Goal: Find specific page/section

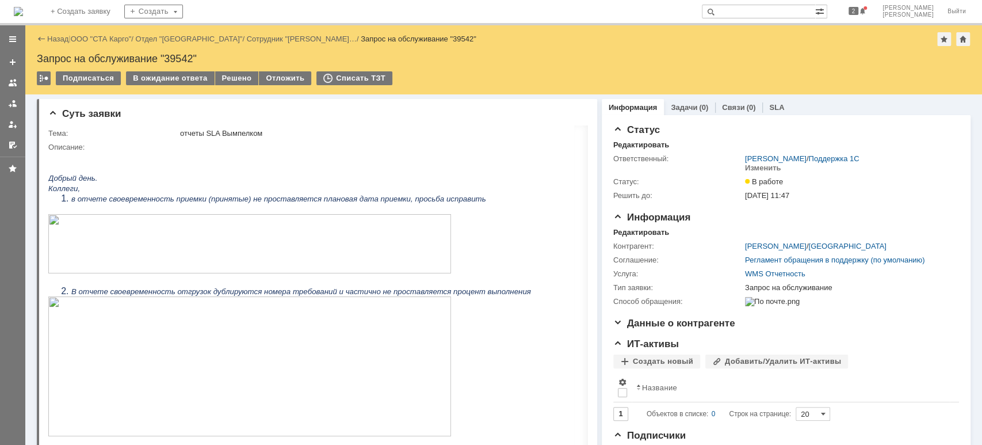
click at [109, 38] on link "ООО "СТА Карго"" at bounding box center [101, 39] width 61 height 9
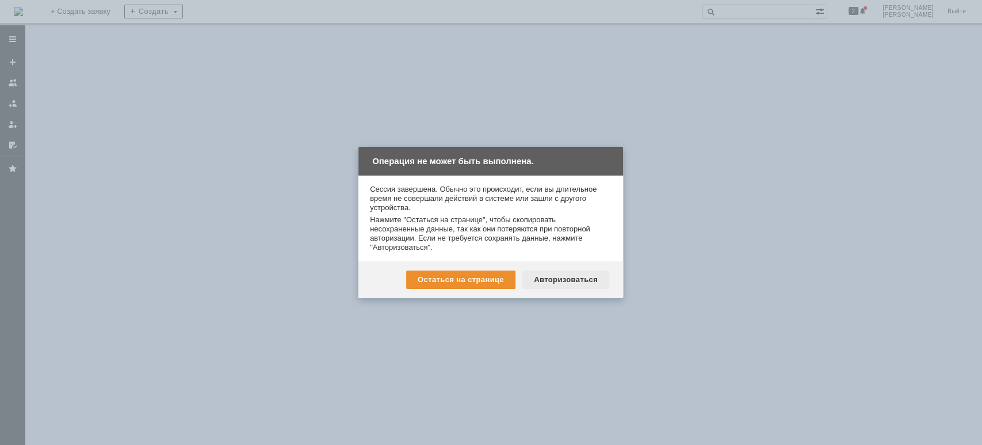
click at [570, 277] on div "Авторизоваться" at bounding box center [565, 279] width 87 height 18
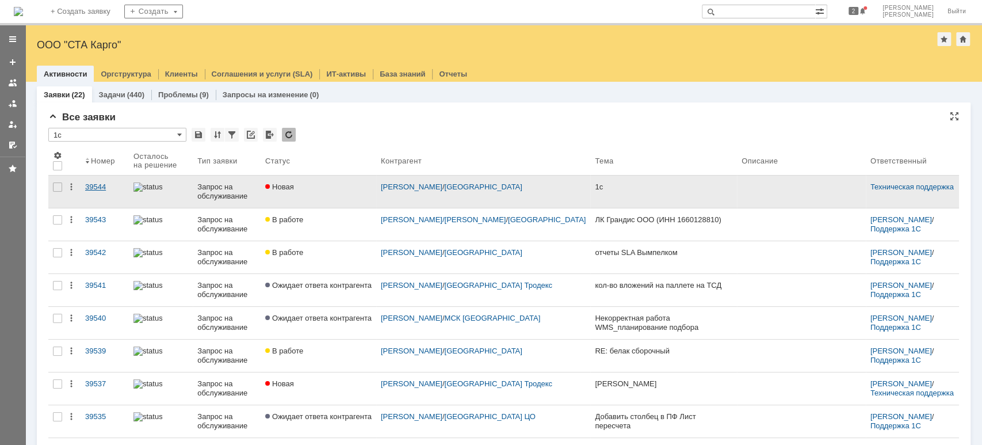
click at [112, 190] on div "39544" at bounding box center [104, 186] width 39 height 9
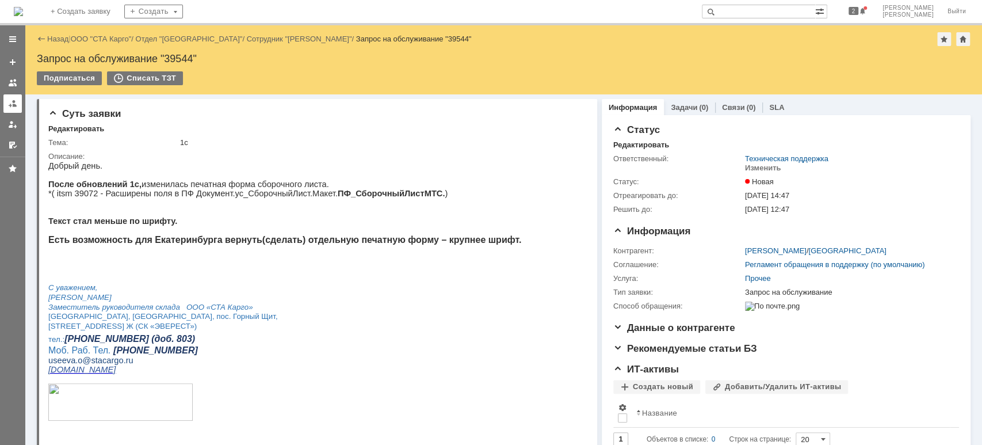
click at [12, 106] on div at bounding box center [12, 103] width 9 height 9
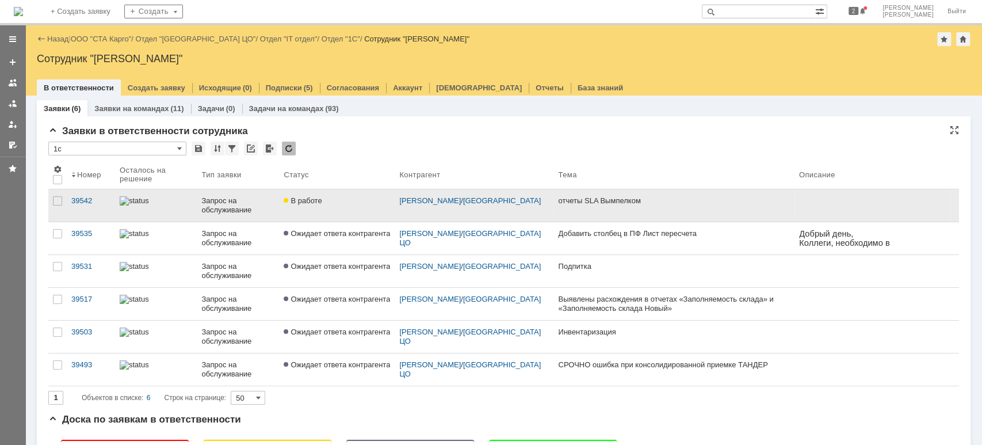
click at [216, 198] on div "Запрос на обслуживание" at bounding box center [237, 205] width 73 height 18
